Goal: Transaction & Acquisition: Purchase product/service

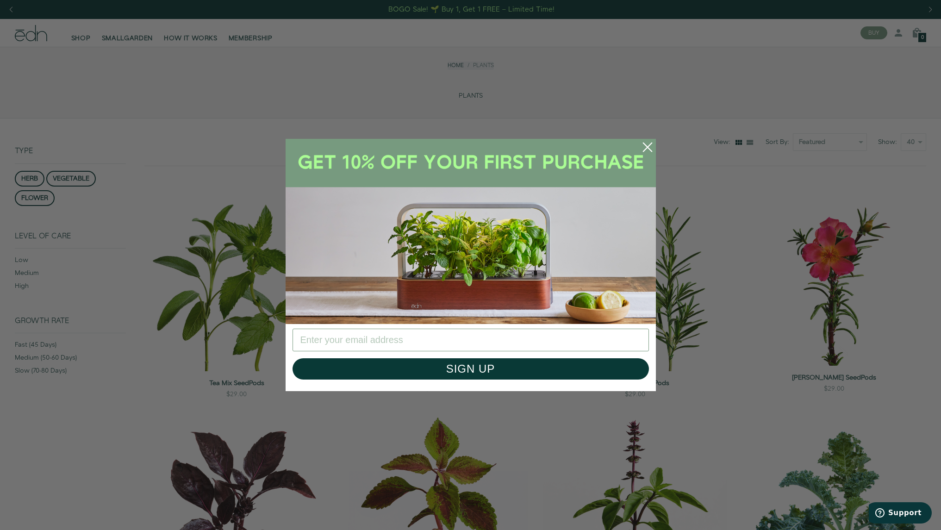
click at [648, 144] on circle "Close dialog" at bounding box center [647, 147] width 20 height 20
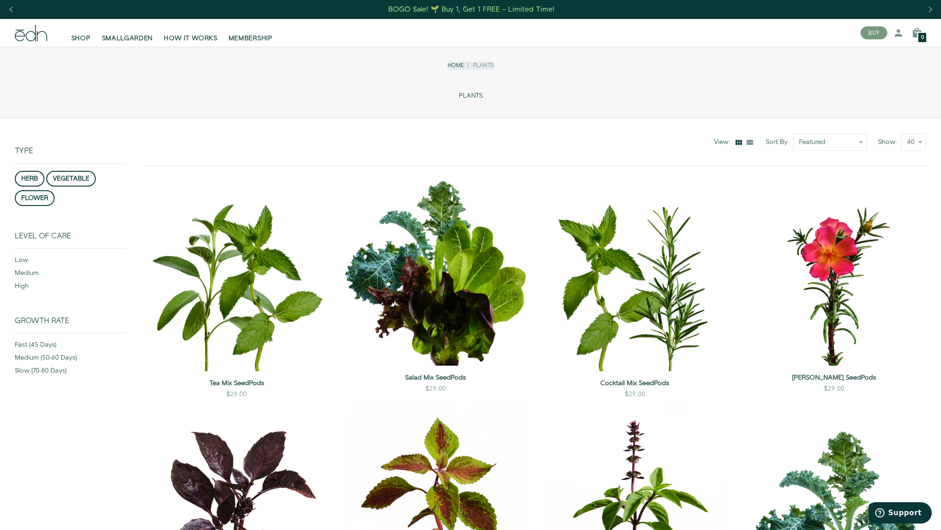
click at [486, 7] on div "BOGO Sale! 🌱 Buy 1, Get 1 FREE – Limited Time!" at bounding box center [471, 10] width 166 height 10
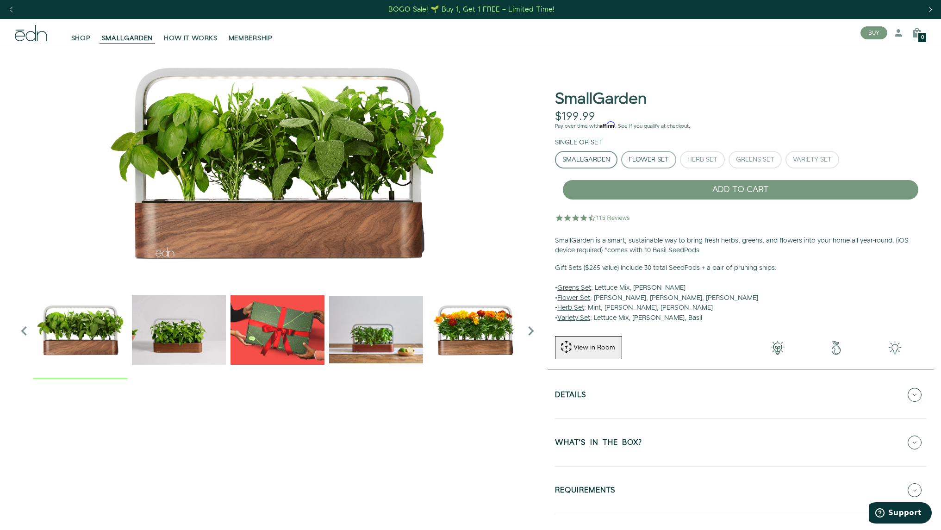
click at [662, 160] on div "Flower Set" at bounding box center [649, 159] width 40 height 6
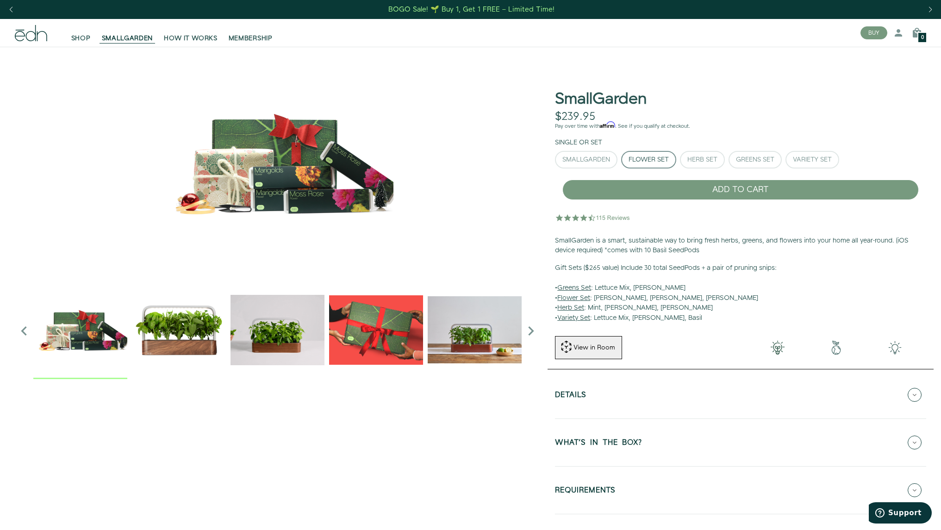
click at [531, 329] on icon "Next slide" at bounding box center [531, 331] width 19 height 19
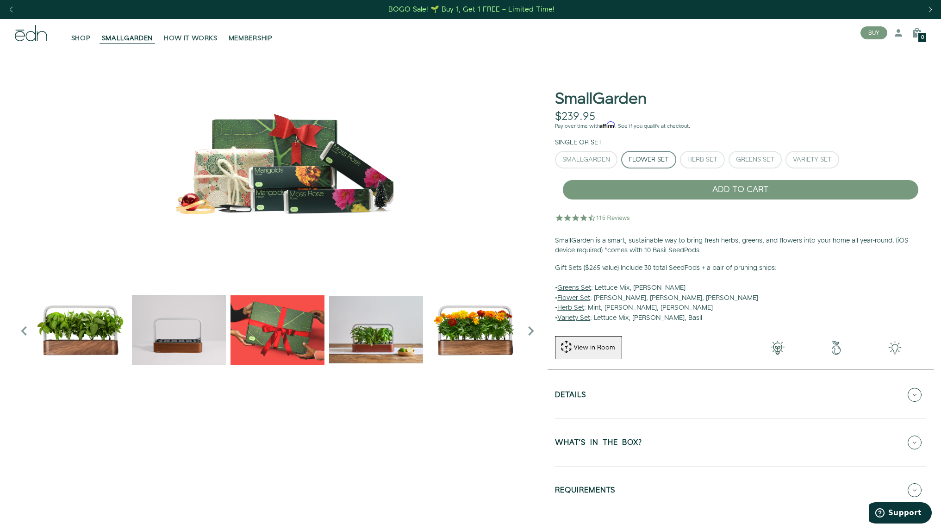
click at [532, 332] on icon "Next slide" at bounding box center [531, 331] width 19 height 19
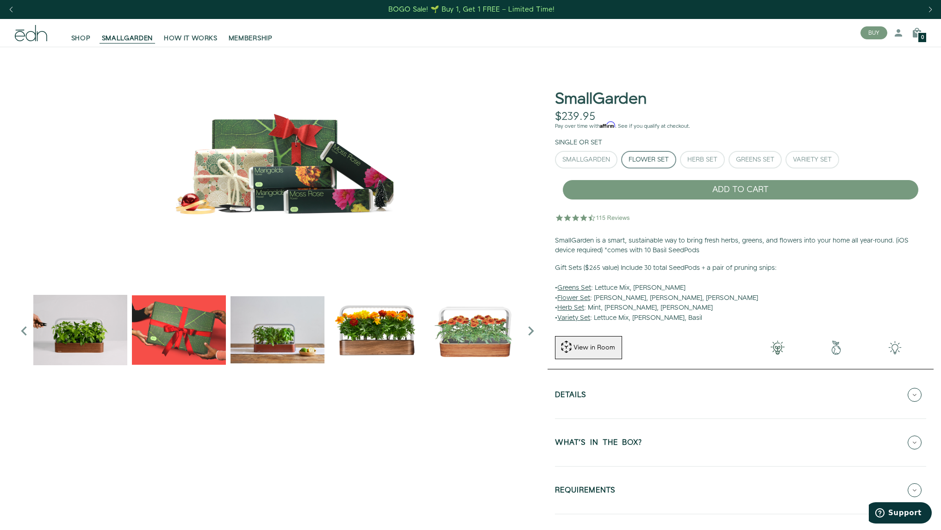
click at [445, 196] on img at bounding box center [277, 162] width 525 height 231
click at [914, 394] on icon at bounding box center [915, 395] width 14 height 14
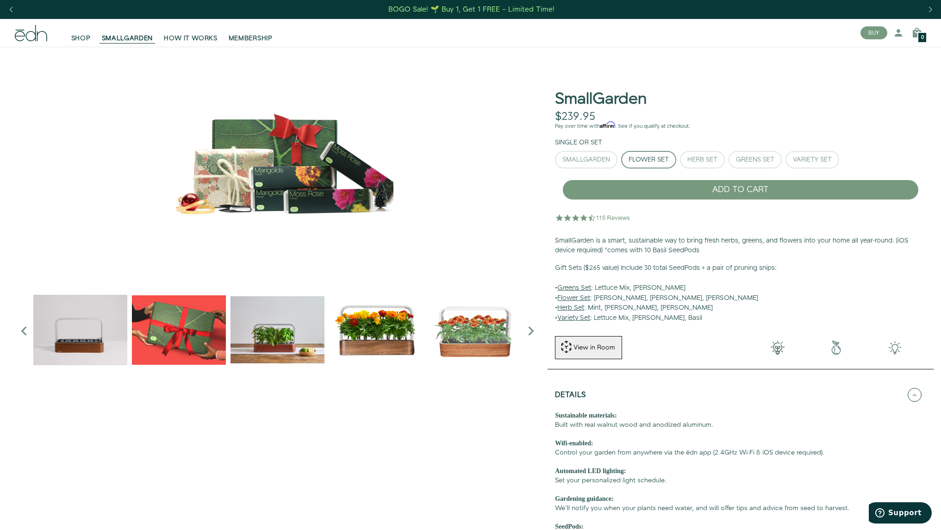
click at [574, 298] on u "Flower Set" at bounding box center [573, 297] width 33 height 9
click at [127, 34] on span "SMALLGARDEN" at bounding box center [127, 38] width 51 height 9
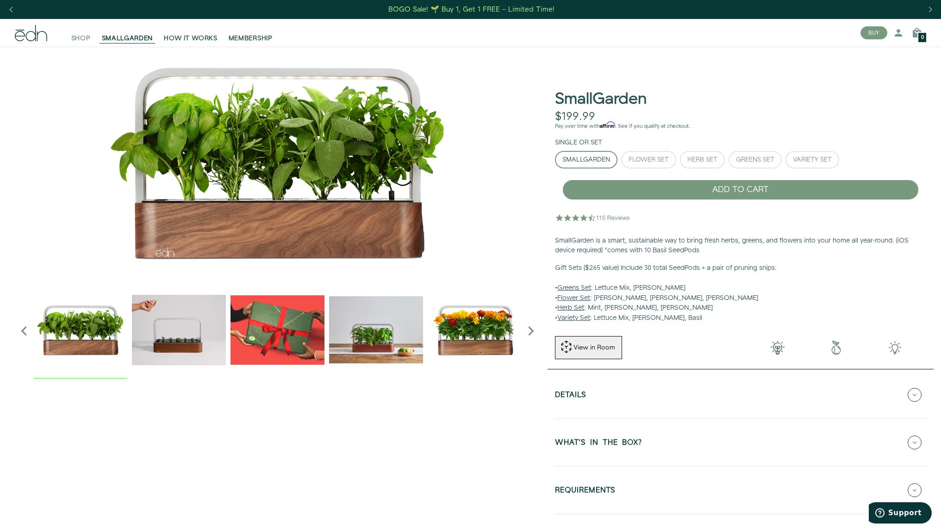
click at [78, 35] on span "SHOP" at bounding box center [80, 38] width 19 height 9
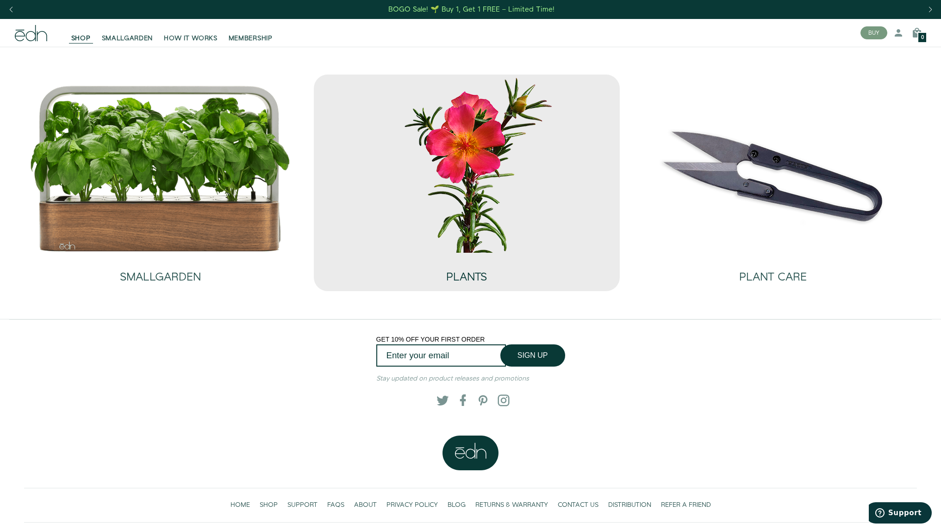
click at [473, 254] on div "PLANTS" at bounding box center [466, 268] width 41 height 31
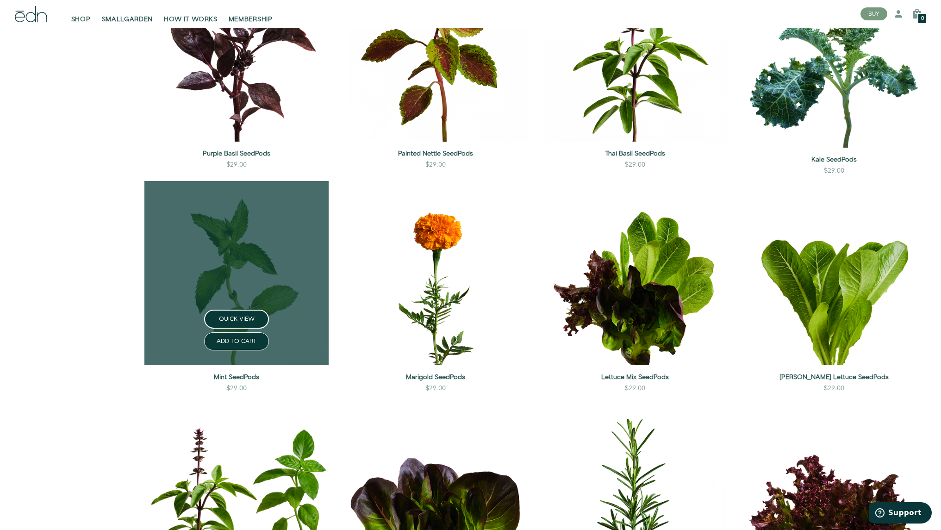
scroll to position [448, 0]
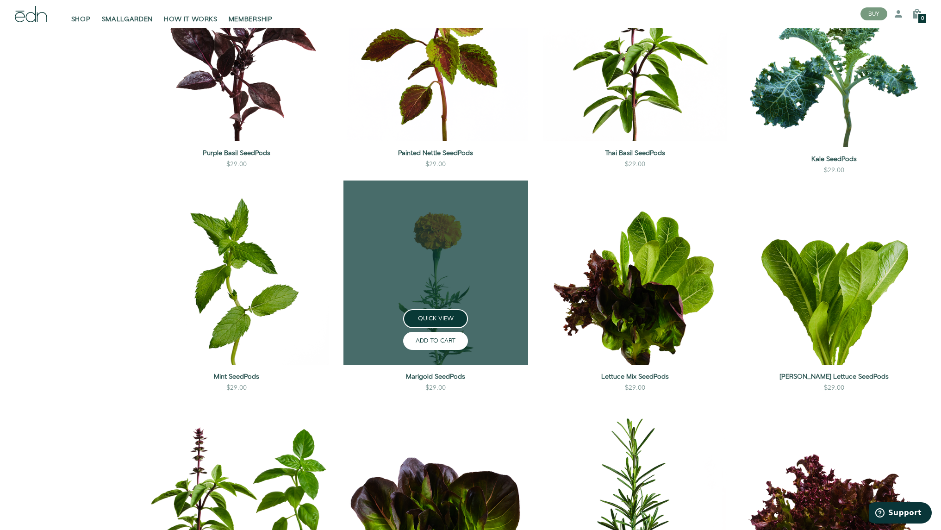
click at [438, 342] on button "ADD TO CART" at bounding box center [435, 341] width 65 height 18
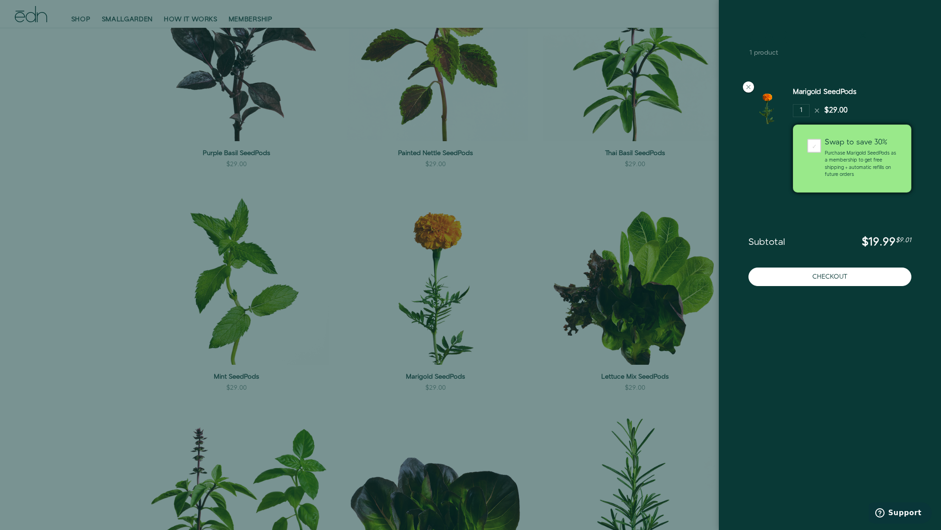
click at [866, 37] on icon at bounding box center [862, 35] width 11 height 11
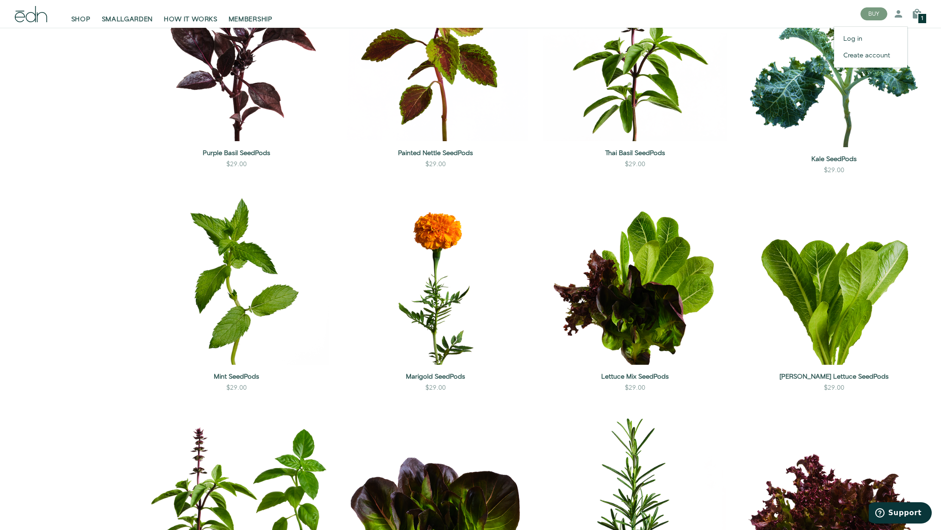
click at [897, 8] on div at bounding box center [898, 14] width 19 height 19
click at [852, 36] on link "Log in" at bounding box center [870, 39] width 73 height 17
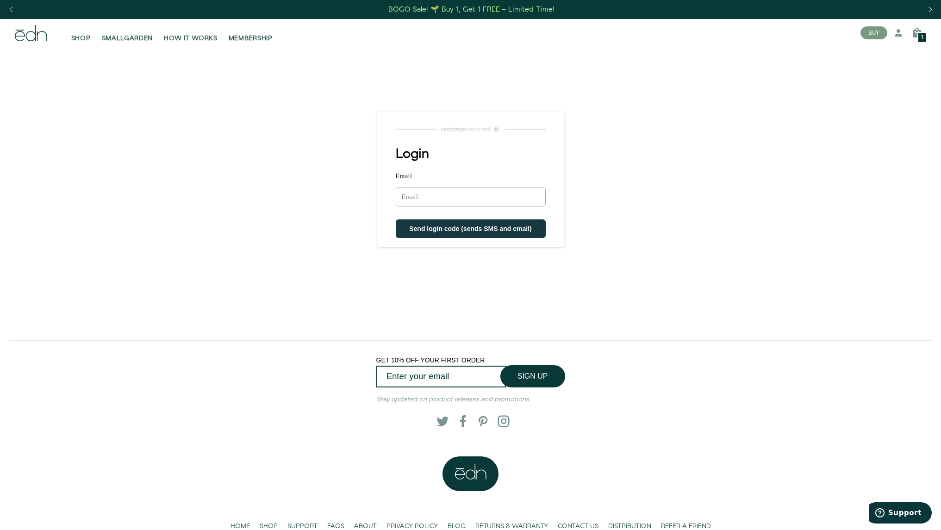
click at [432, 197] on input "Email" at bounding box center [471, 196] width 150 height 19
type input "[EMAIL_ADDRESS][DOMAIN_NAME]"
click at [433, 230] on span "Send login code (sends SMS and email)" at bounding box center [470, 229] width 123 height 7
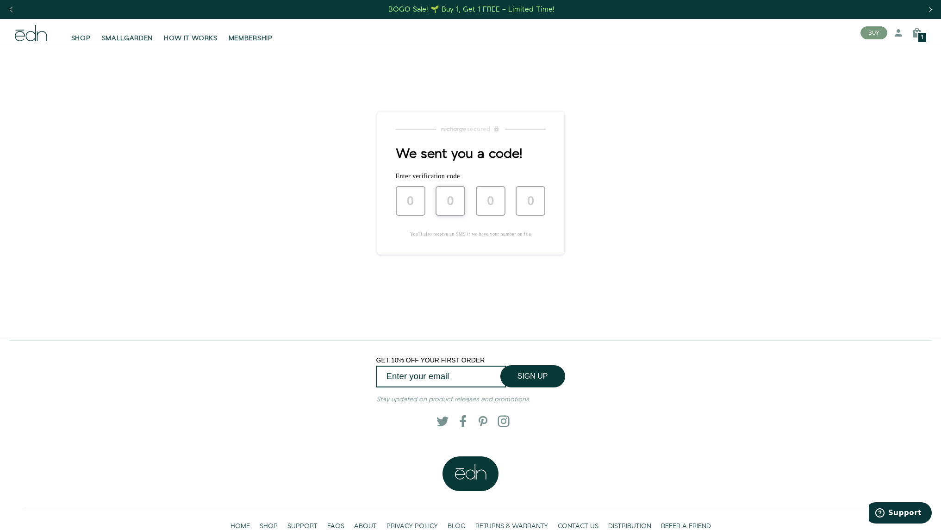
type input "1"
type input "5"
type input "1"
type input "3"
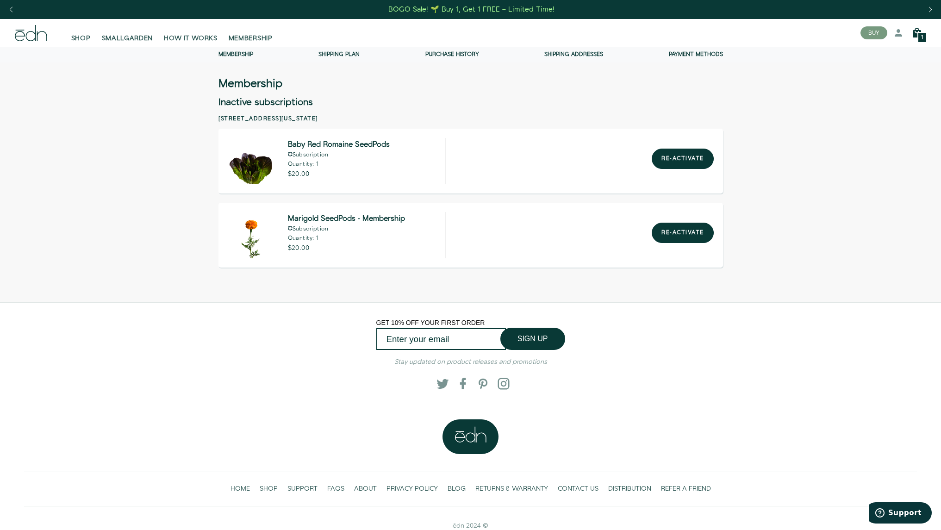
click at [915, 32] on icon at bounding box center [916, 32] width 11 height 11
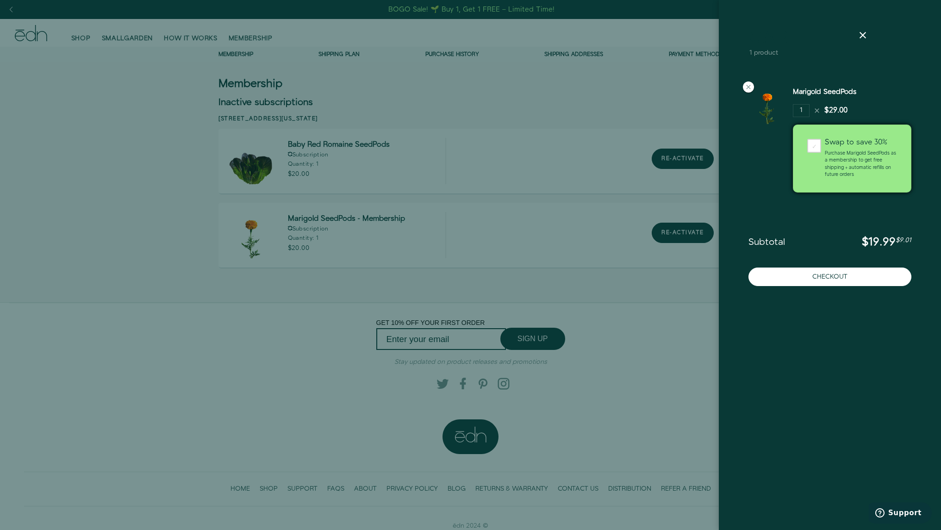
click at [450, 82] on div at bounding box center [470, 265] width 941 height 530
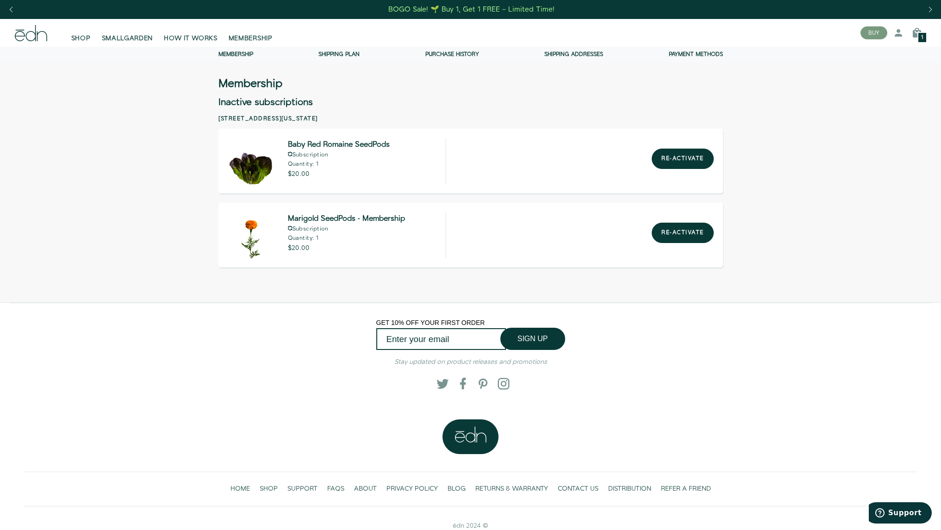
click at [543, 244] on div "Marigold SeedPods - Membership Subscription Quantity: 1 $20.00 Re-activate" at bounding box center [470, 235] width 505 height 65
click at [916, 32] on icon at bounding box center [916, 32] width 11 height 11
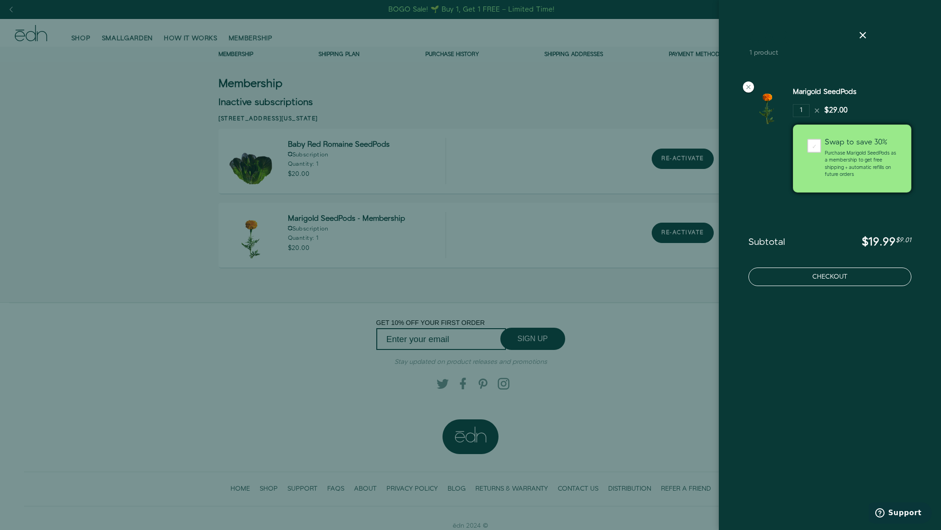
click at [830, 272] on button "Checkout" at bounding box center [829, 277] width 163 height 19
